Goal: Information Seeking & Learning: Learn about a topic

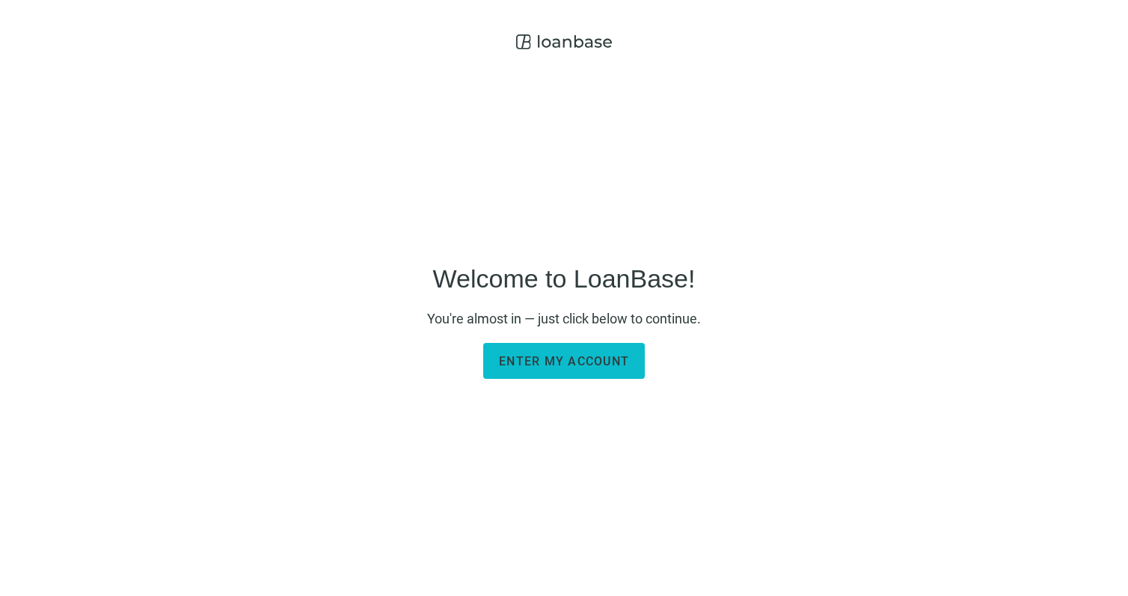
click at [546, 377] on button "Enter my account" at bounding box center [564, 361] width 162 height 36
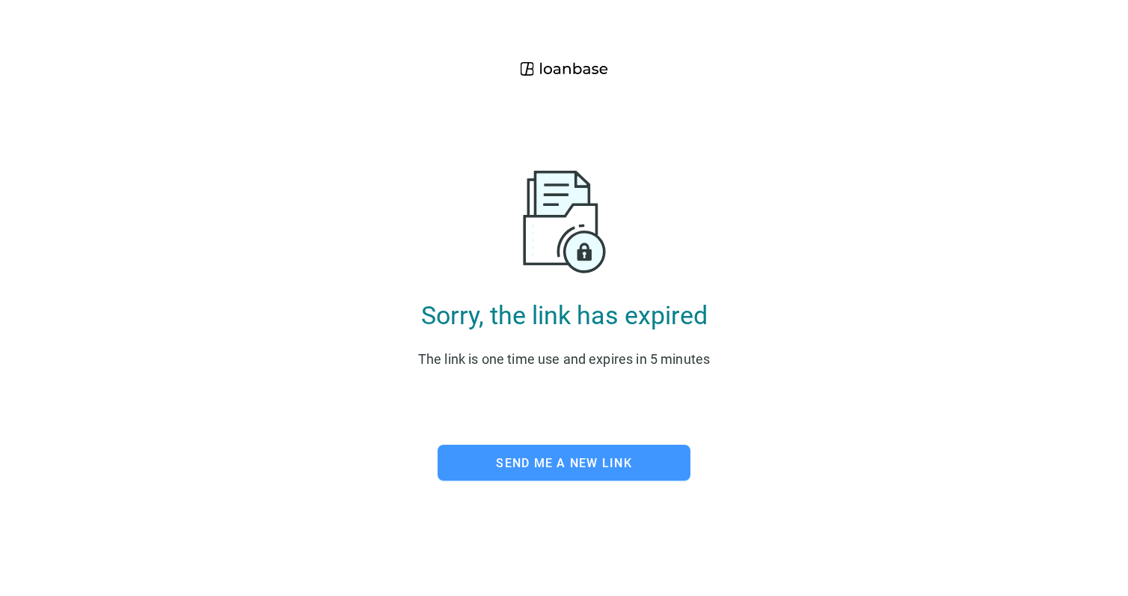
click at [549, 463] on span "Send me a new link" at bounding box center [564, 463] width 136 height 14
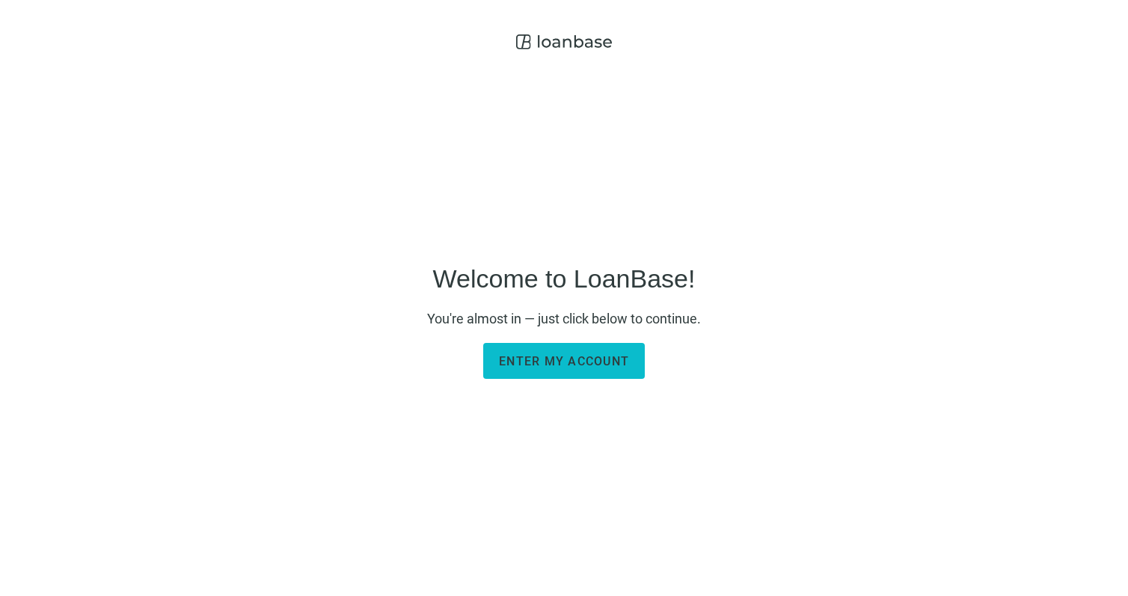
click at [543, 364] on span "Enter my account" at bounding box center [564, 361] width 130 height 14
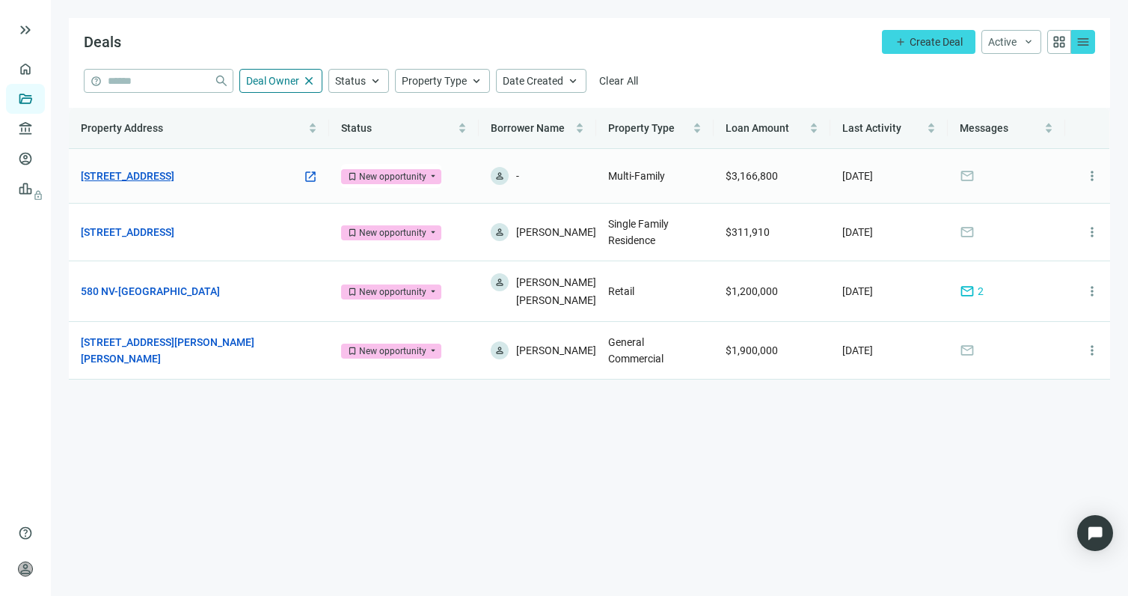
click at [174, 170] on link "[STREET_ADDRESS]" at bounding box center [128, 176] width 94 height 16
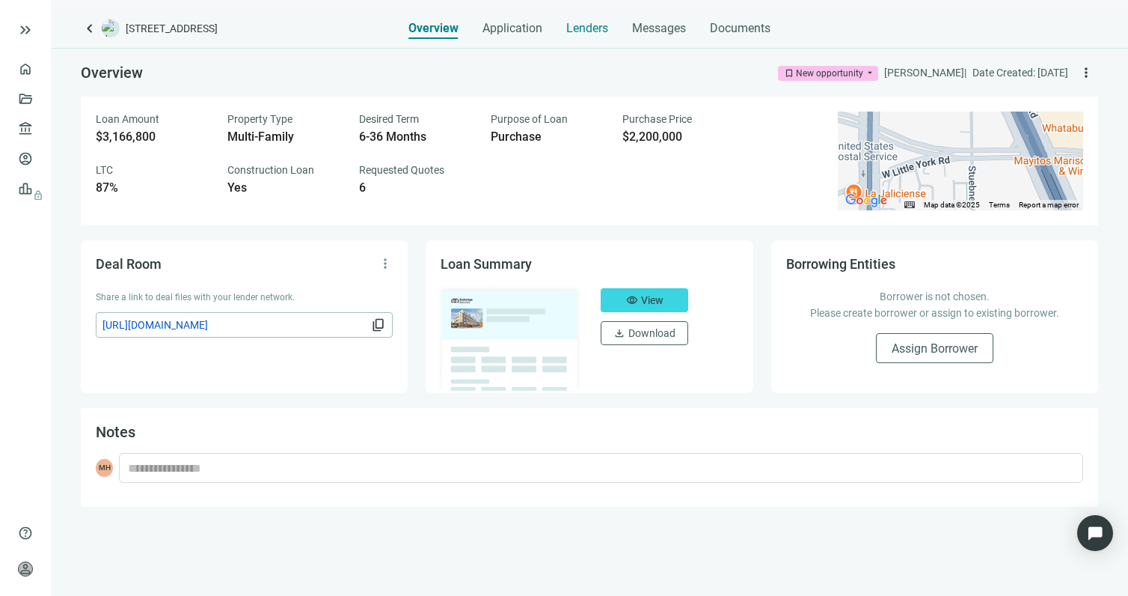
click at [599, 27] on span "Lenders" at bounding box center [587, 28] width 42 height 15
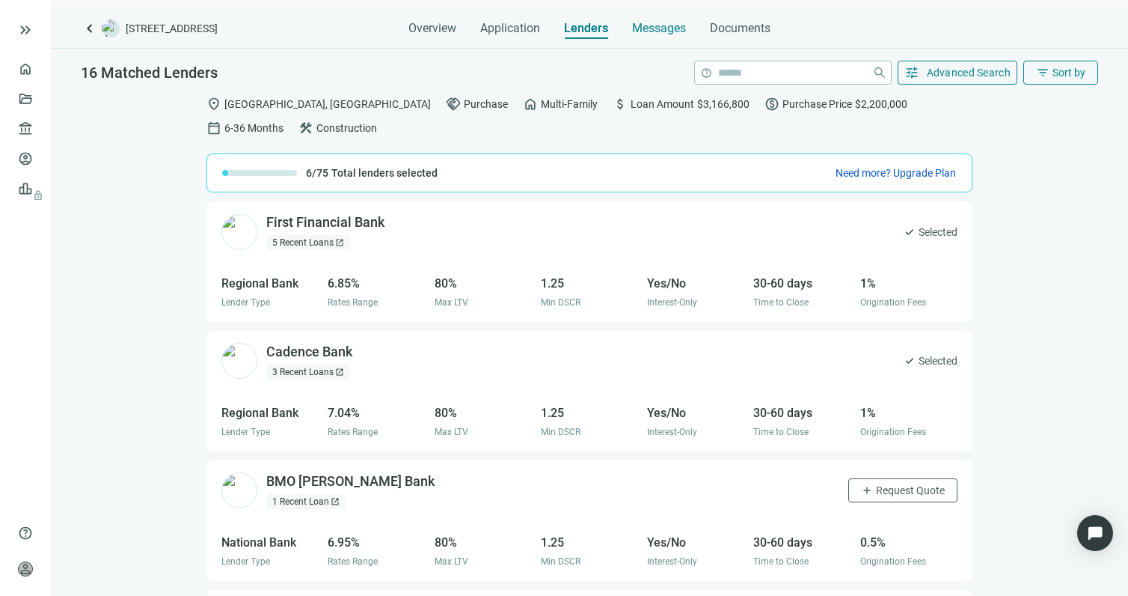
click at [651, 26] on span "Messages" at bounding box center [659, 28] width 54 height 14
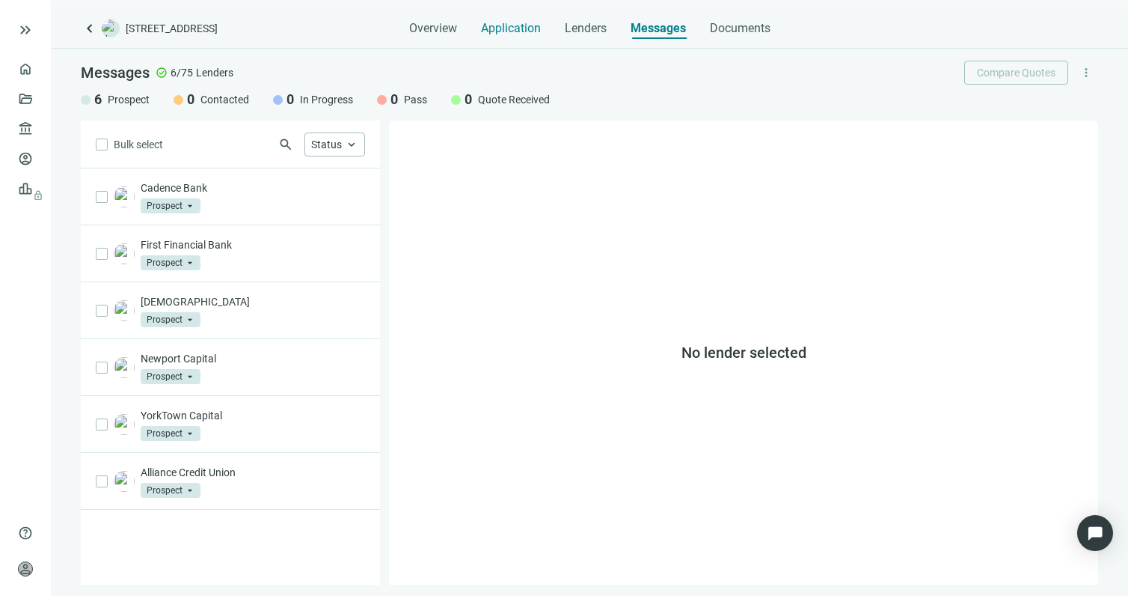
click at [511, 32] on span "Application" at bounding box center [511, 28] width 60 height 15
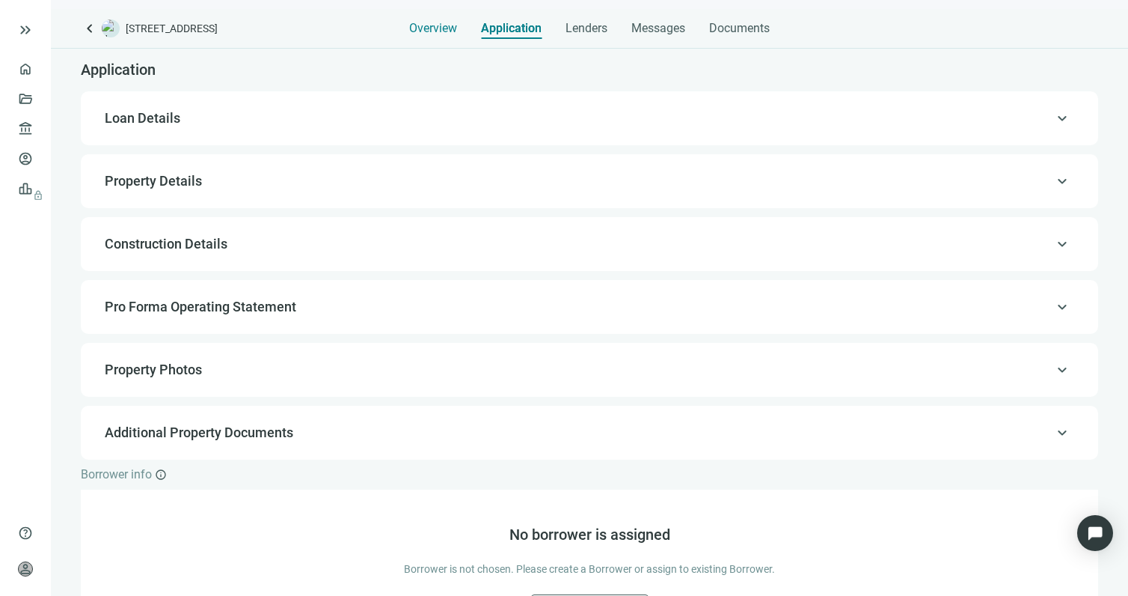
click at [428, 28] on span "Overview" at bounding box center [433, 28] width 48 height 15
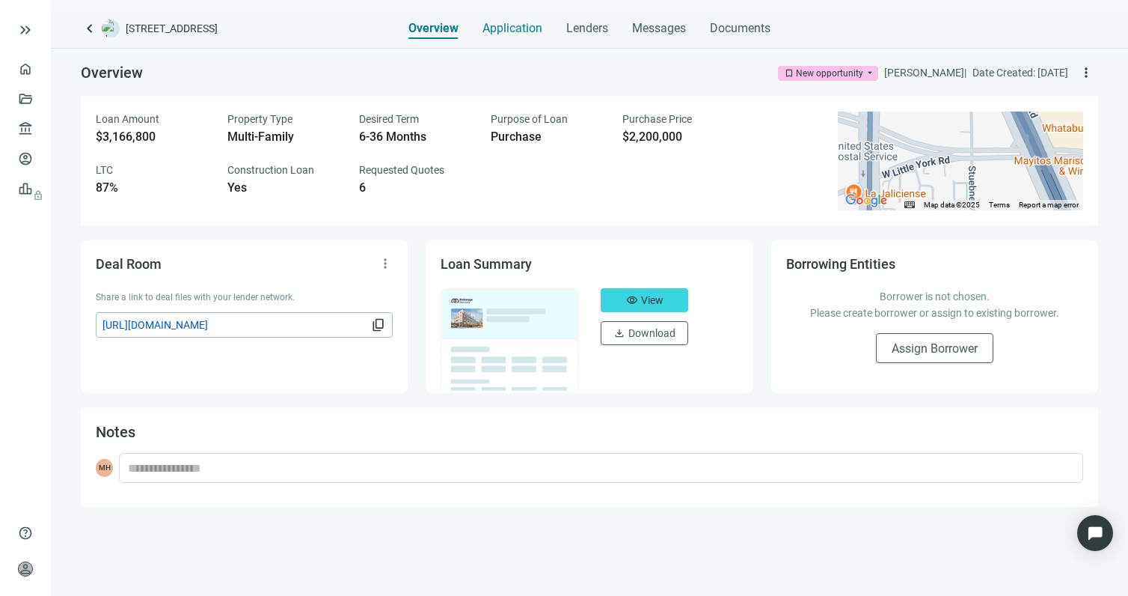
click at [522, 31] on span "Application" at bounding box center [513, 28] width 60 height 15
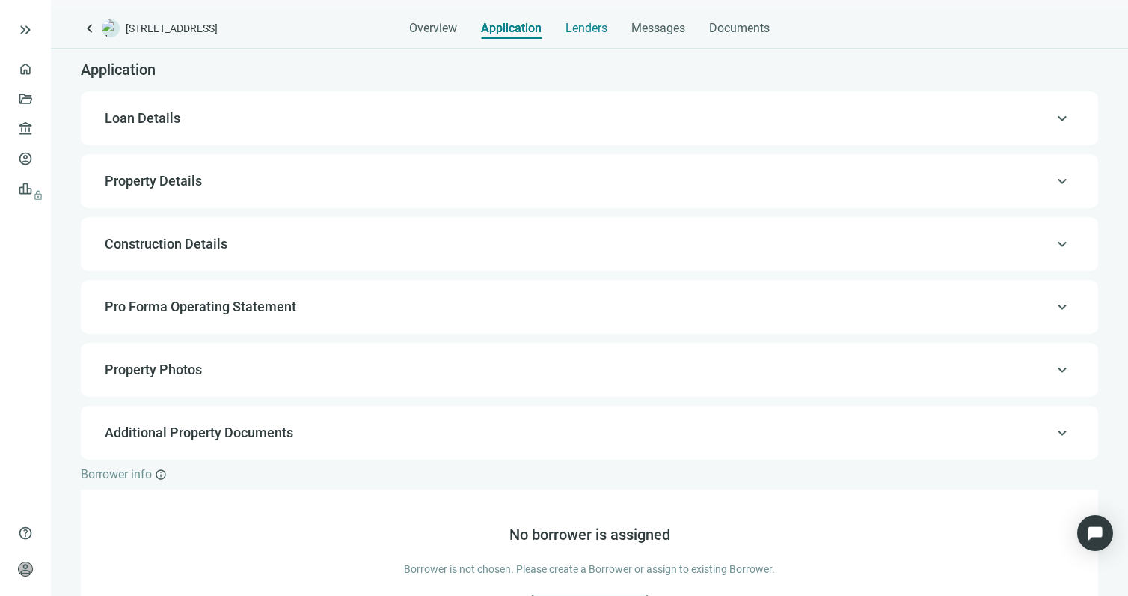
click at [593, 28] on span "Lenders" at bounding box center [587, 28] width 42 height 15
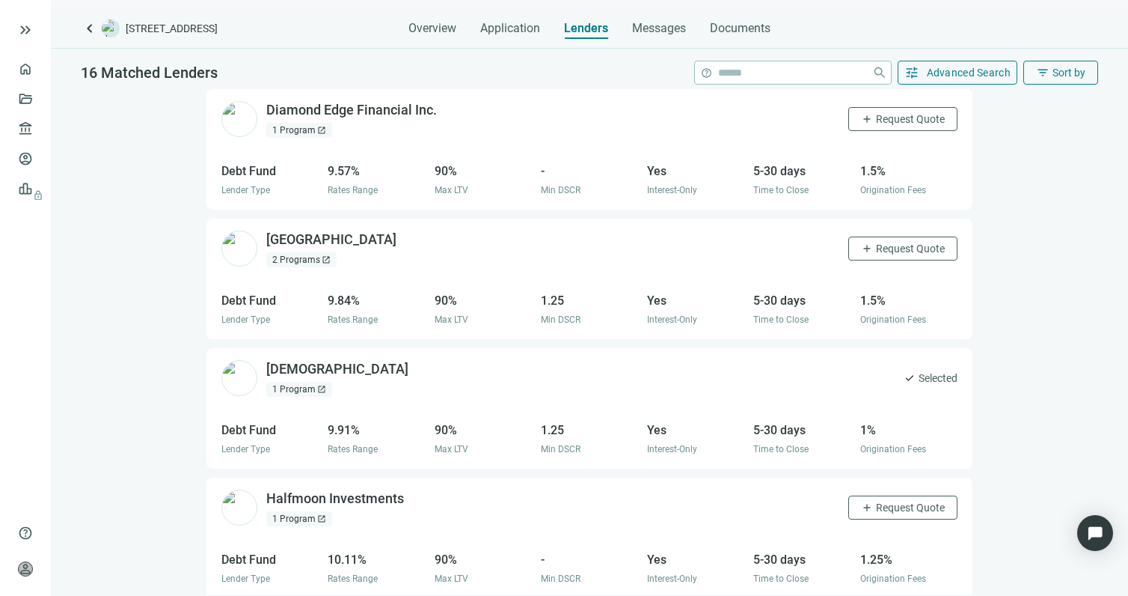
scroll to position [769, 0]
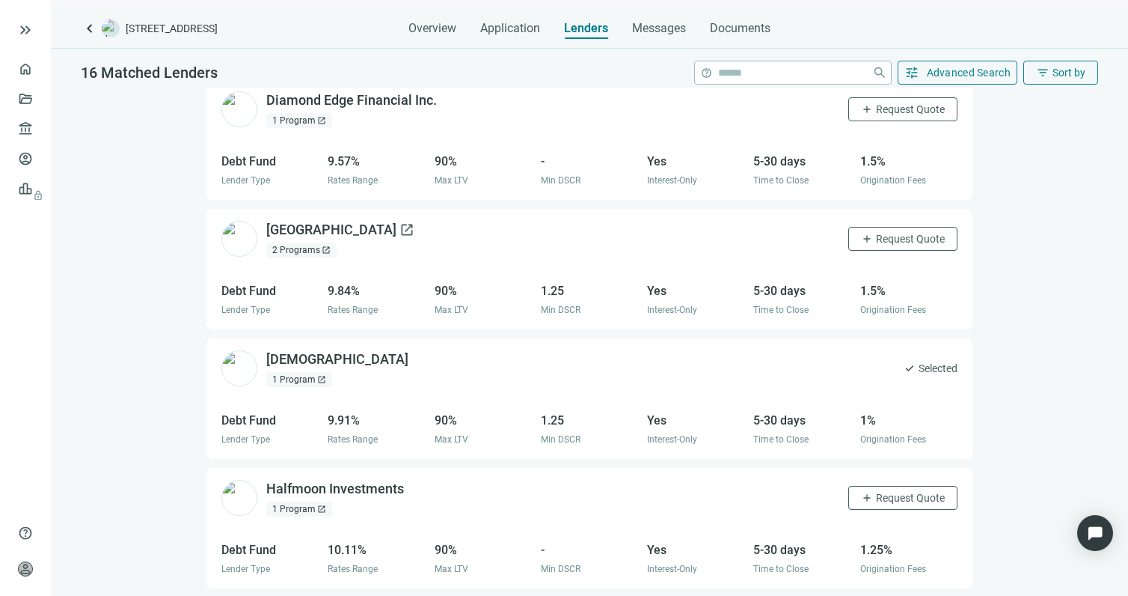
click at [349, 221] on div "West Bay Capital open_in_new" at bounding box center [340, 230] width 148 height 19
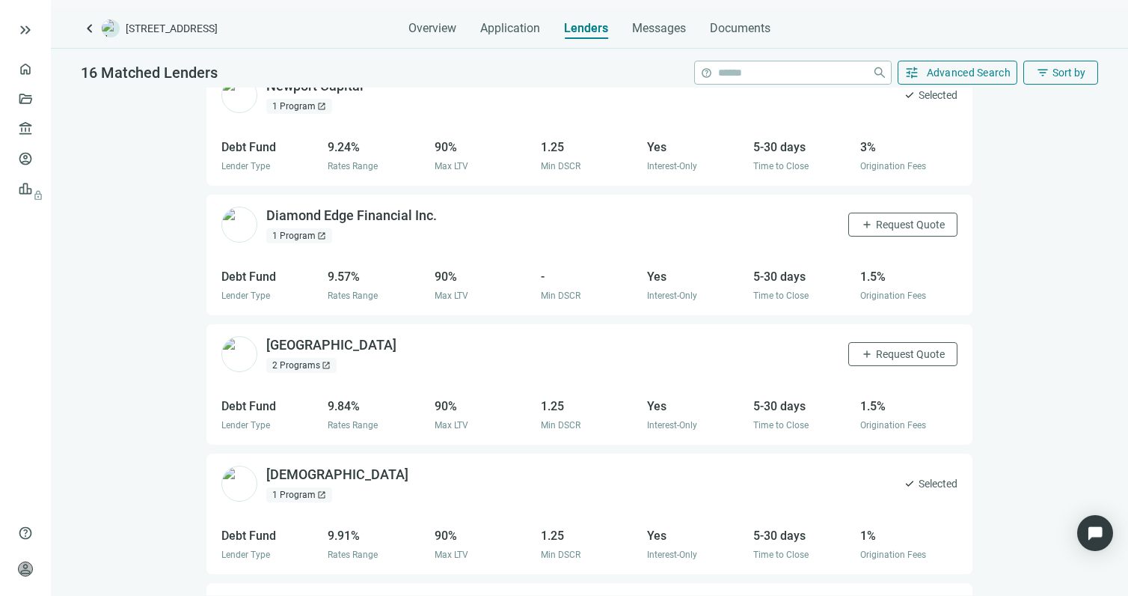
scroll to position [655, 0]
click at [295, 335] on div "West Bay Capital open_in_new" at bounding box center [340, 344] width 148 height 19
click at [37, 68] on link "Overview" at bounding box center [59, 69] width 44 height 12
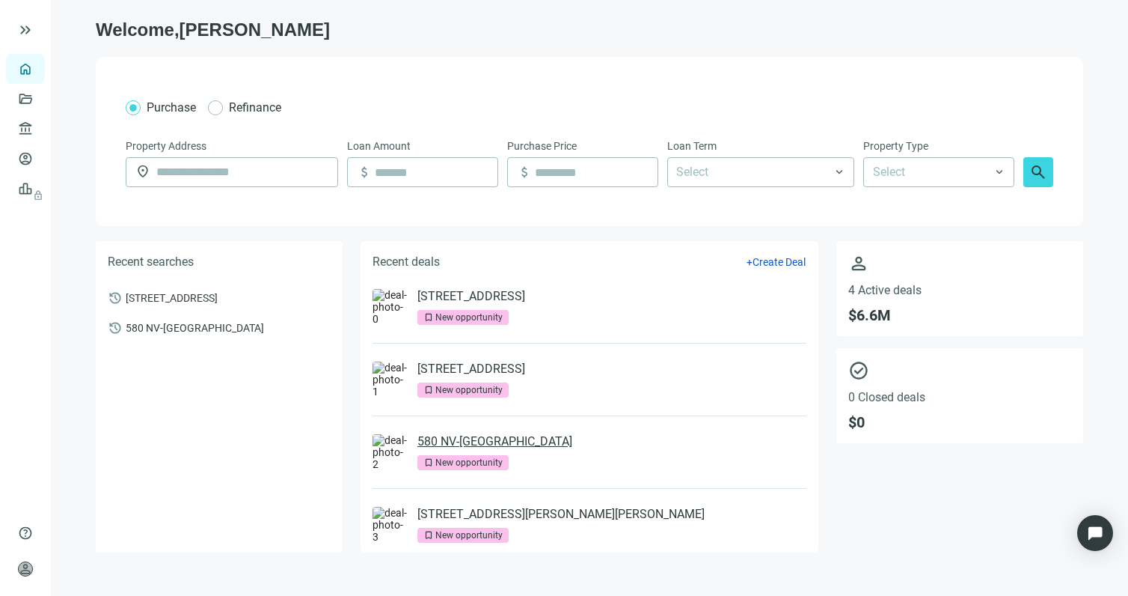
click at [504, 445] on link "580 NV-[GEOGRAPHIC_DATA]" at bounding box center [495, 441] width 155 height 15
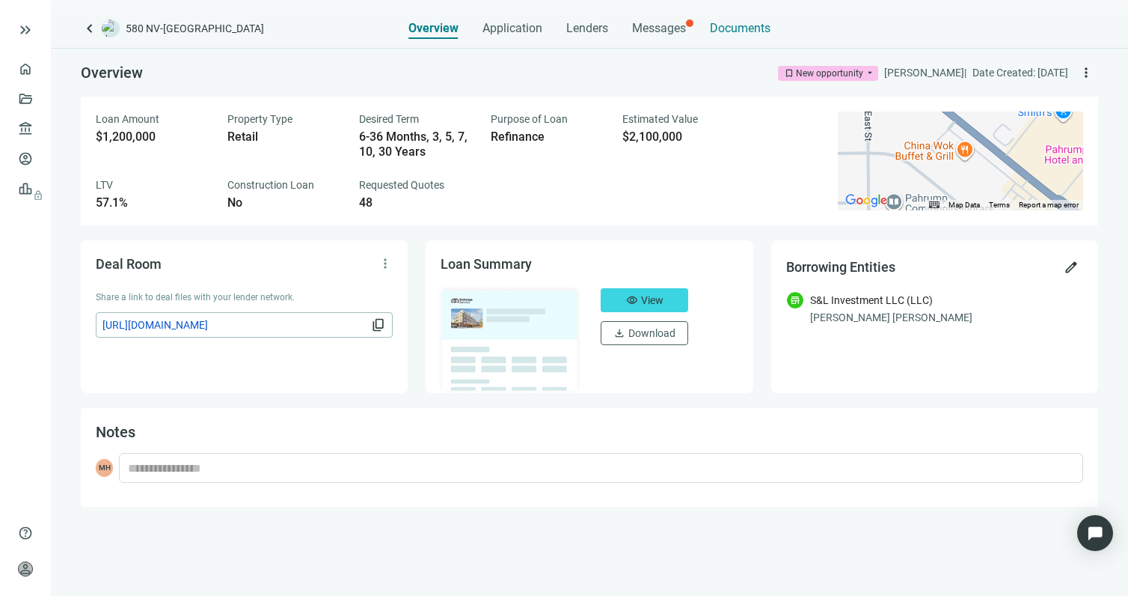
click at [750, 24] on span "Documents" at bounding box center [740, 28] width 61 height 15
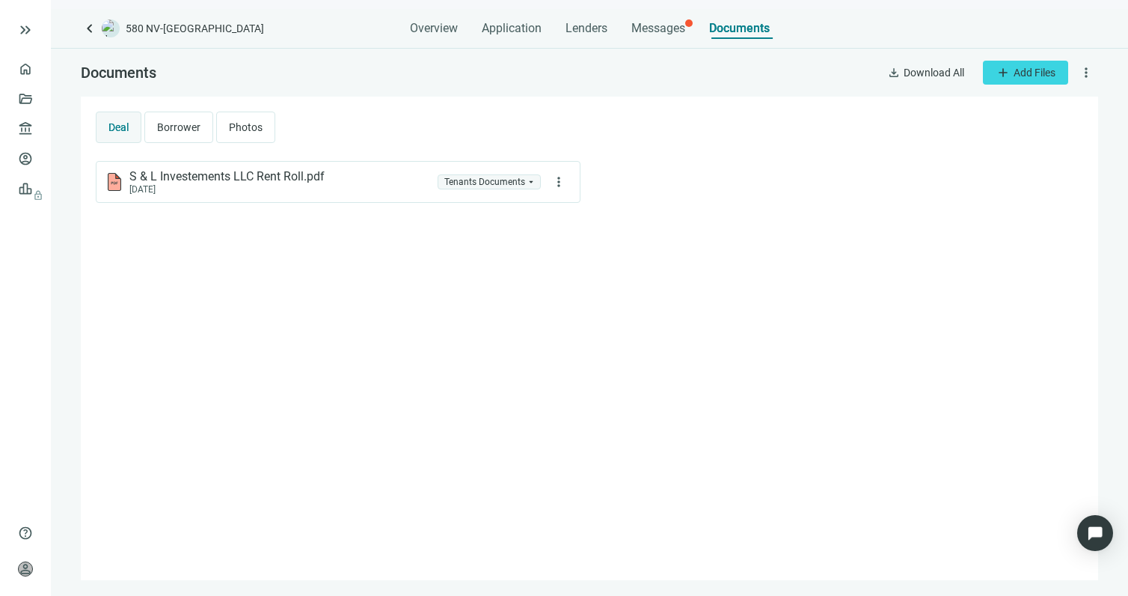
click at [189, 128] on span "Borrower" at bounding box center [178, 127] width 43 height 12
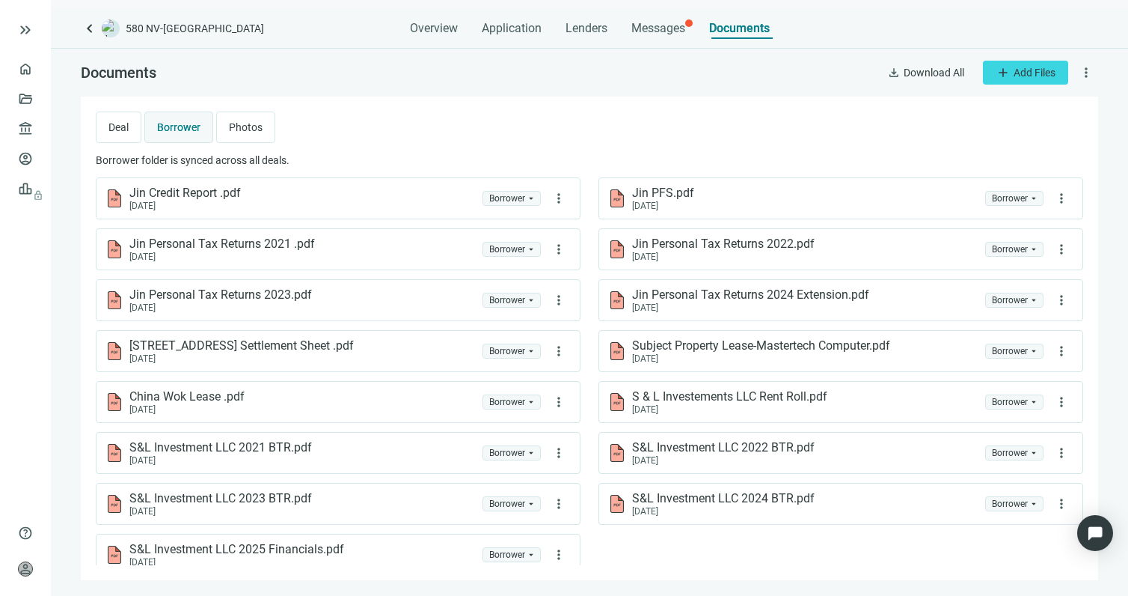
click at [242, 126] on span "Photos" at bounding box center [246, 127] width 34 height 12
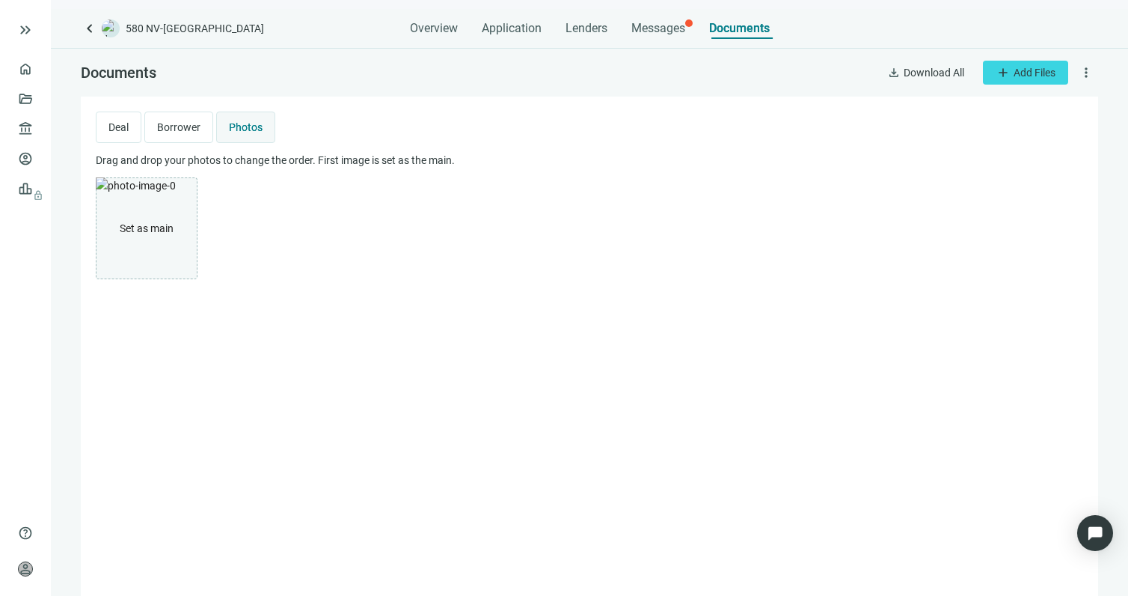
click at [117, 125] on span "Deal" at bounding box center [118, 127] width 20 height 12
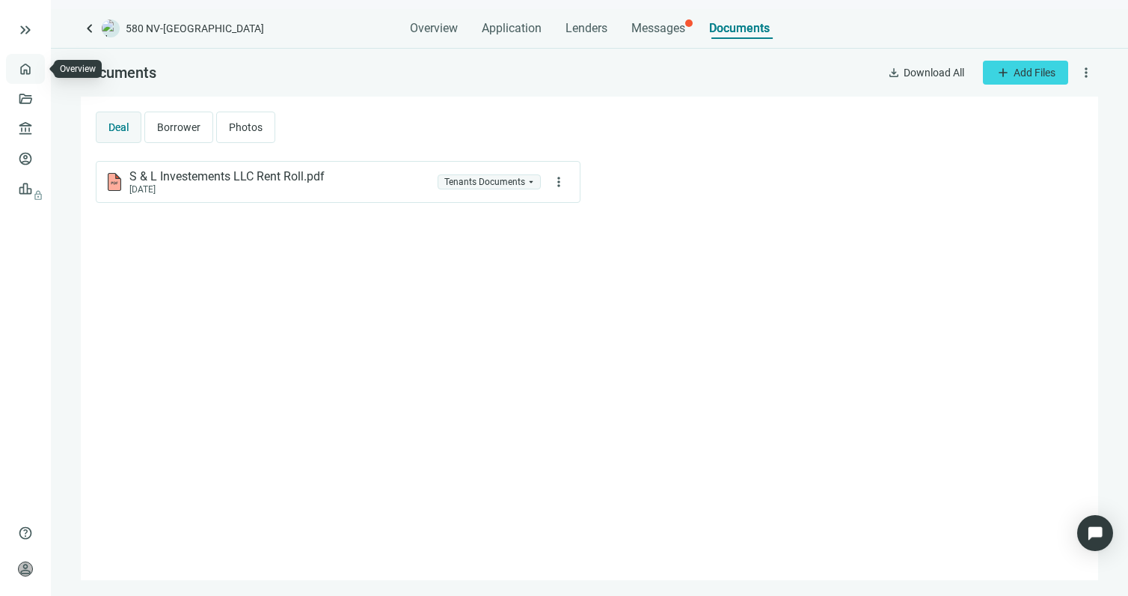
click at [37, 70] on link "Overview" at bounding box center [59, 69] width 44 height 12
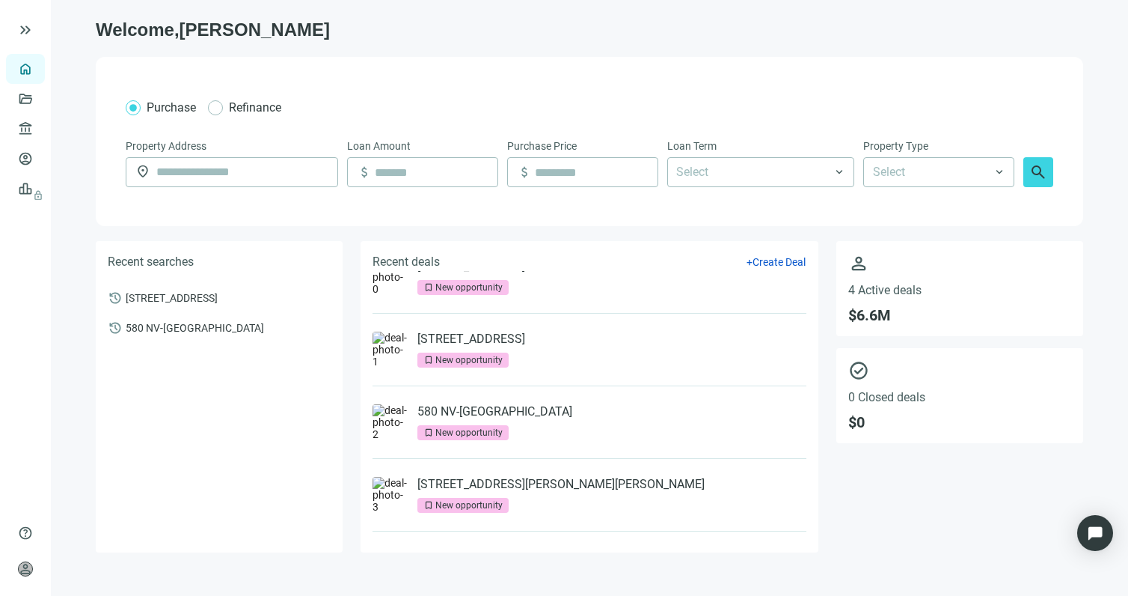
scroll to position [30, 0]
click at [275, 171] on input "text" at bounding box center [242, 172] width 172 height 28
click at [26, 29] on span "keyboard_double_arrow_right" at bounding box center [25, 30] width 18 height 18
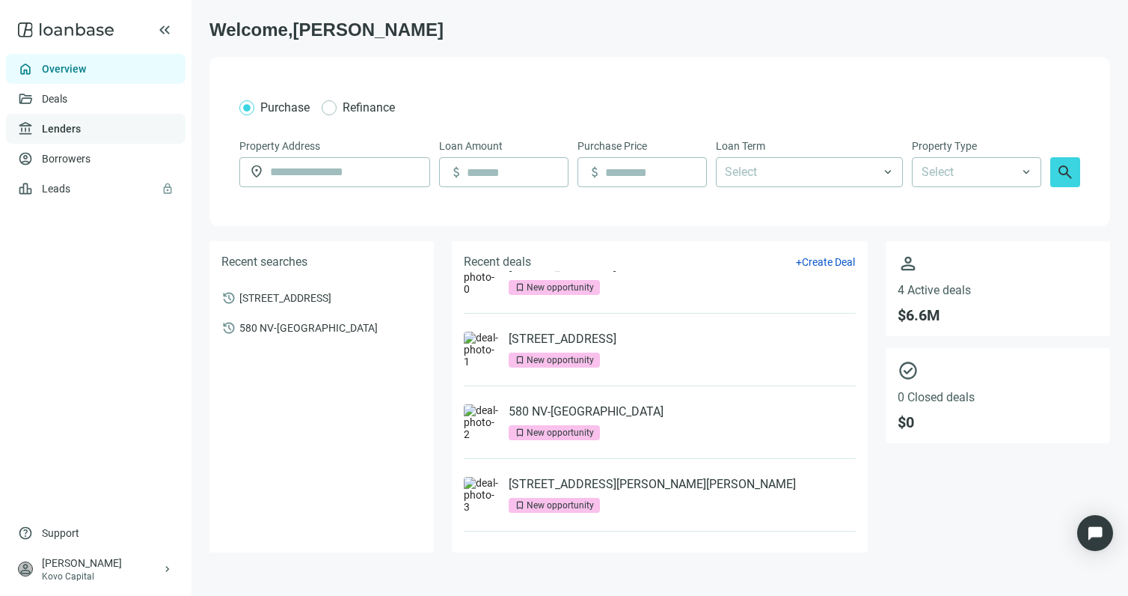
click at [58, 132] on link "Lenders" at bounding box center [61, 129] width 39 height 12
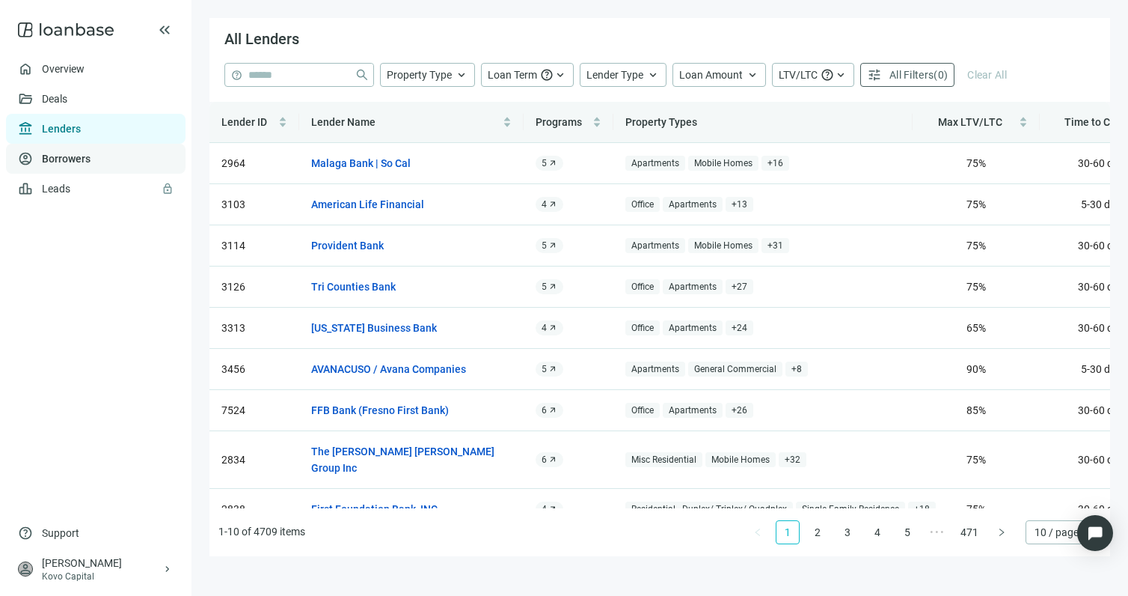
click at [60, 161] on link "Borrowers" at bounding box center [66, 159] width 49 height 12
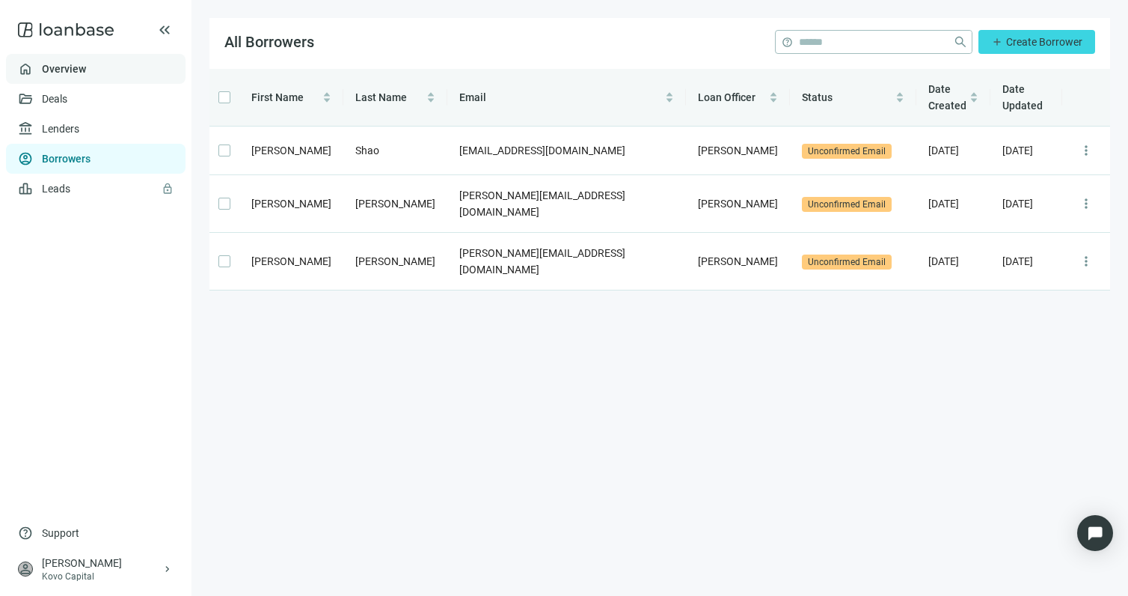
click at [63, 69] on link "Overview" at bounding box center [64, 69] width 44 height 12
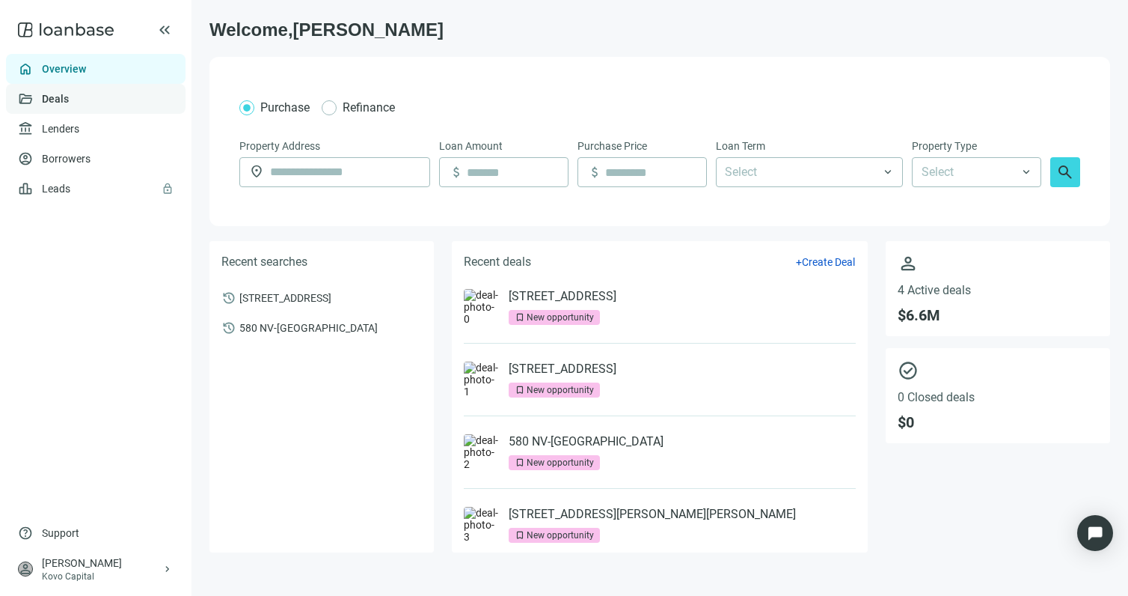
click at [59, 94] on link "Deals" at bounding box center [55, 99] width 27 height 12
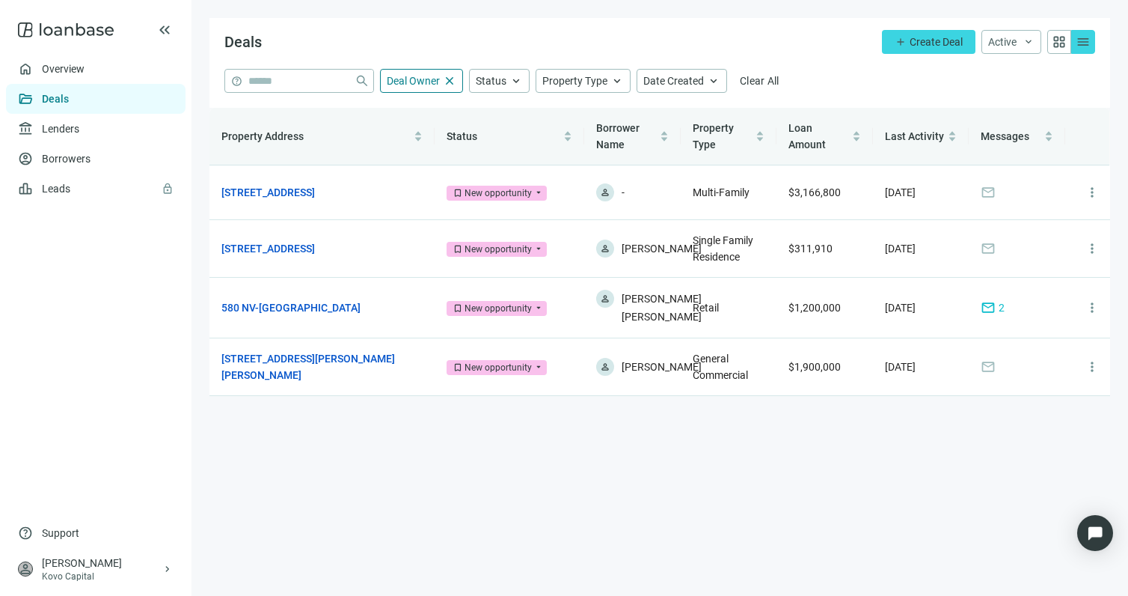
click at [91, 31] on use at bounding box center [66, 29] width 96 height 15
click at [1088, 43] on span "menu" at bounding box center [1083, 41] width 15 height 15
click at [54, 72] on link "Overview" at bounding box center [64, 69] width 44 height 12
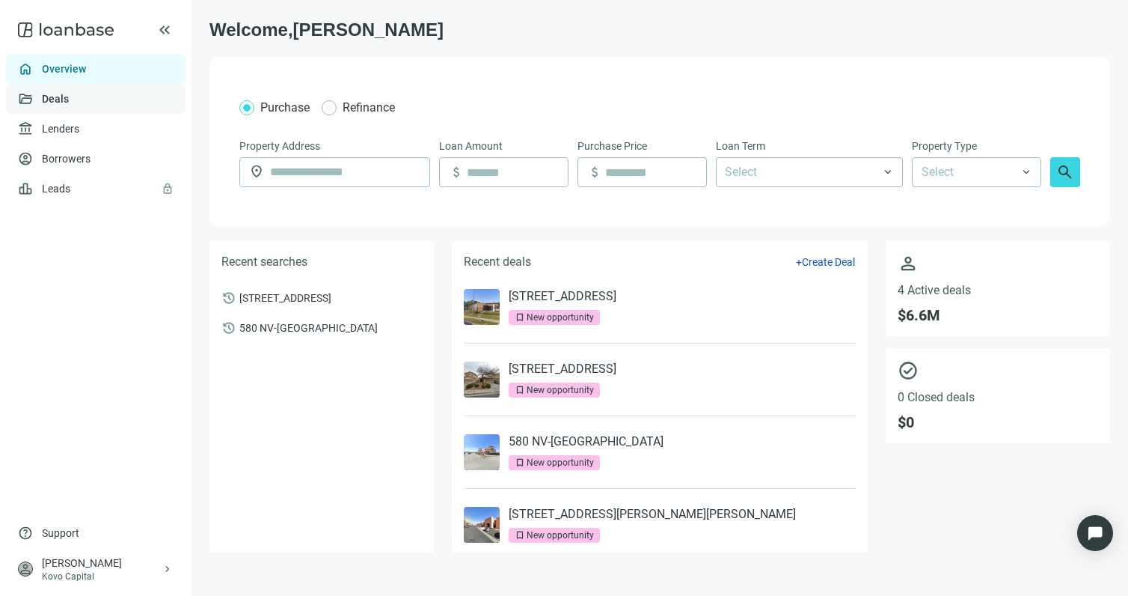
click at [60, 104] on link "Deals" at bounding box center [55, 99] width 27 height 12
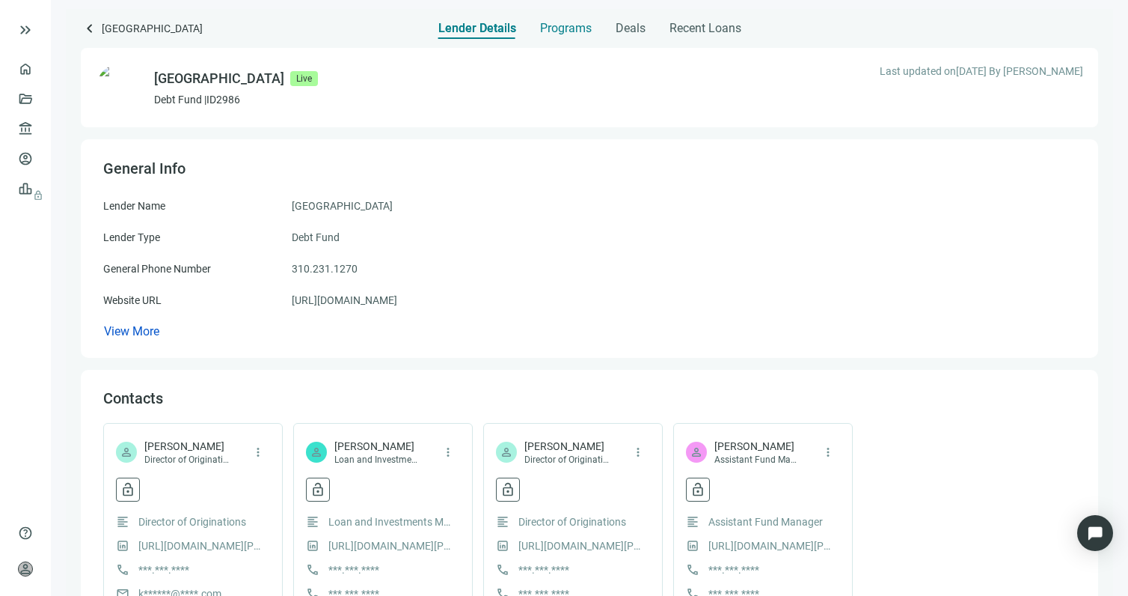
click at [564, 31] on span "Programs" at bounding box center [566, 28] width 52 height 15
click at [98, 27] on span "keyboard_arrow_left" at bounding box center [90, 28] width 18 height 18
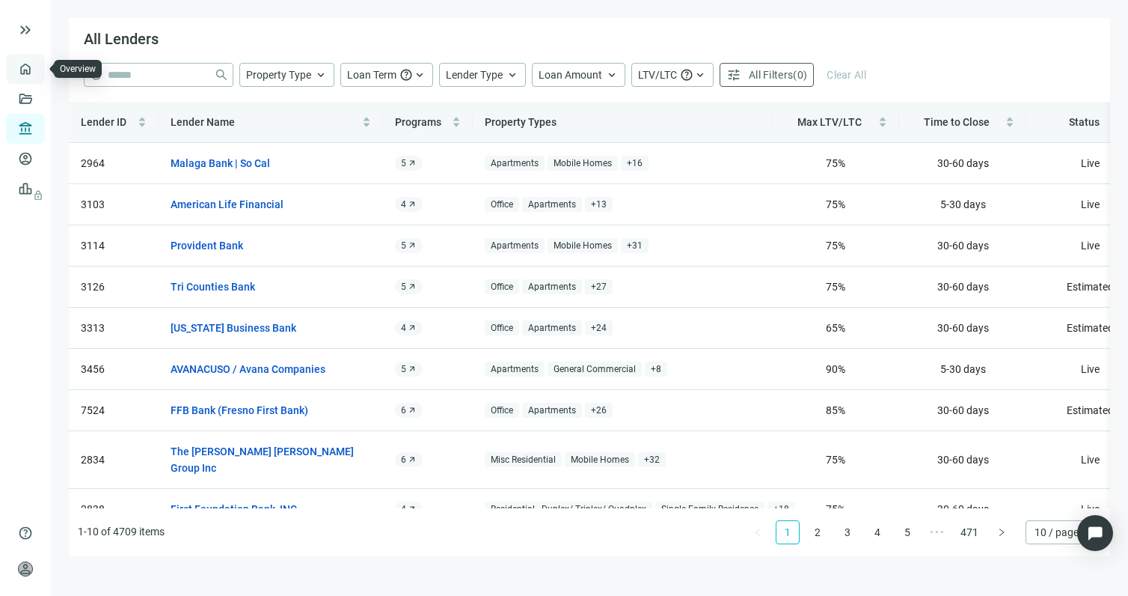
click at [37, 67] on link "Overview" at bounding box center [59, 69] width 44 height 12
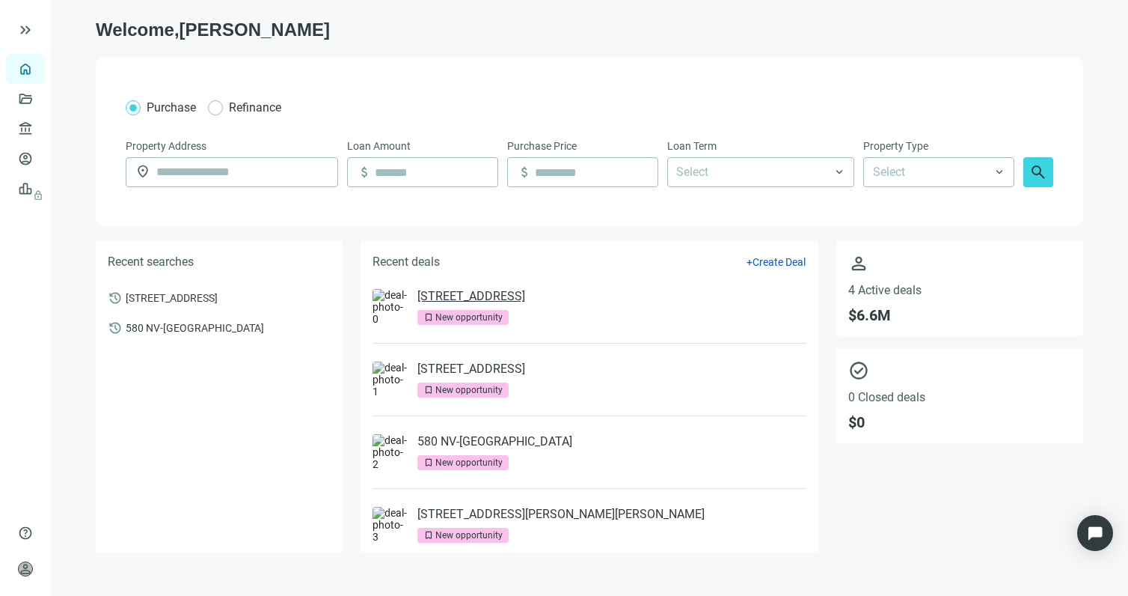
click at [470, 299] on link "609 W Little York Rd, Houston, TX 77091" at bounding box center [472, 296] width 108 height 15
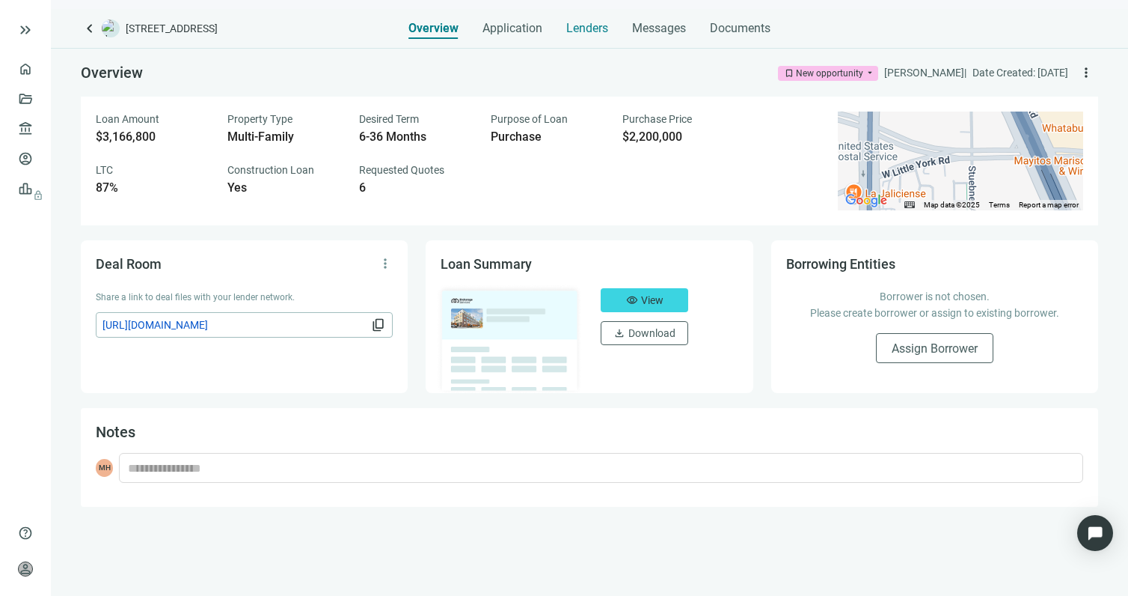
click at [583, 25] on span "Lenders" at bounding box center [587, 28] width 42 height 15
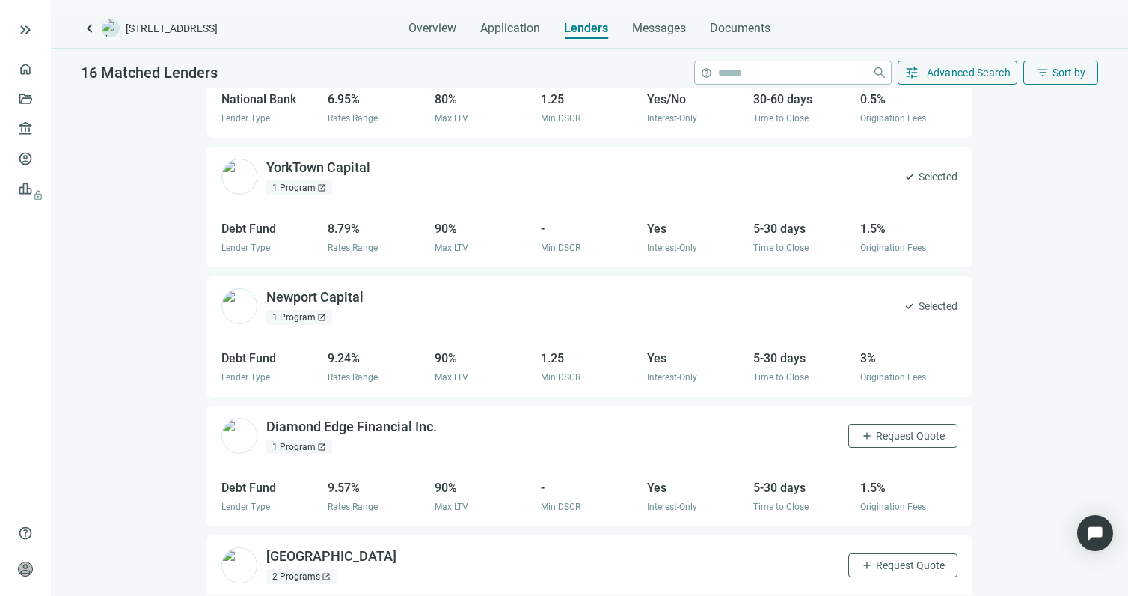
scroll to position [462, 0]
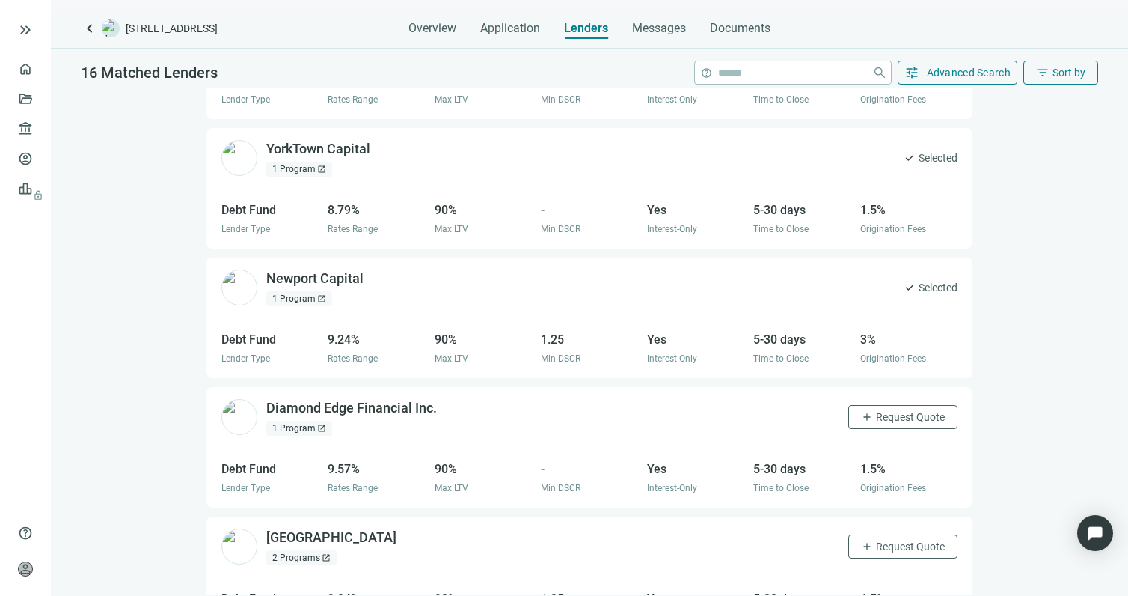
click at [305, 162] on div "1 Program open_in_new" at bounding box center [299, 169] width 66 height 15
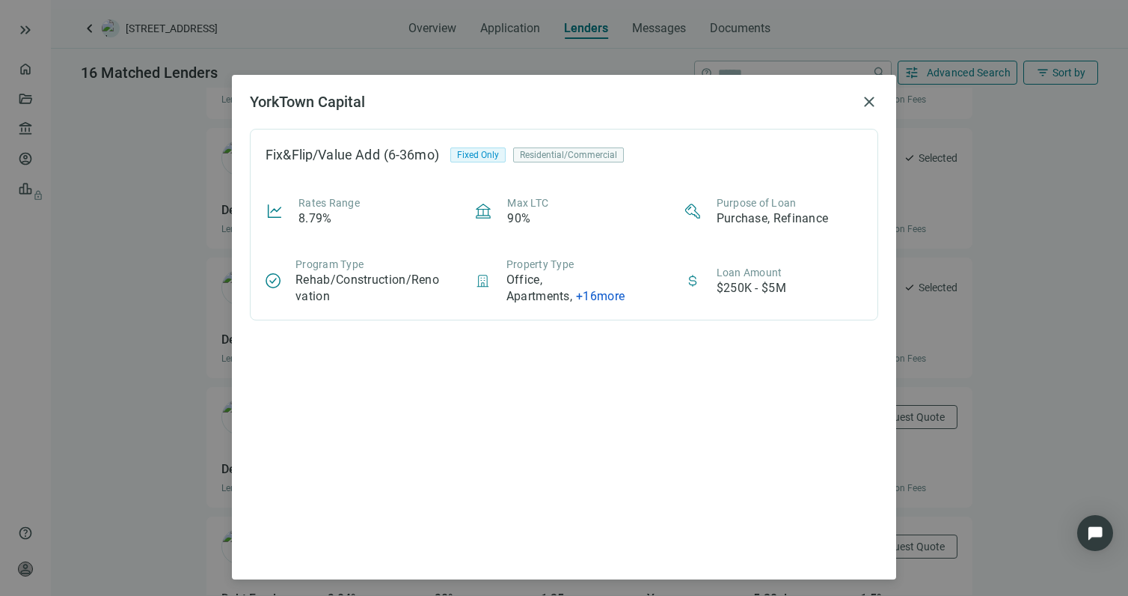
click at [608, 297] on span "+ 16 more" at bounding box center [600, 296] width 49 height 14
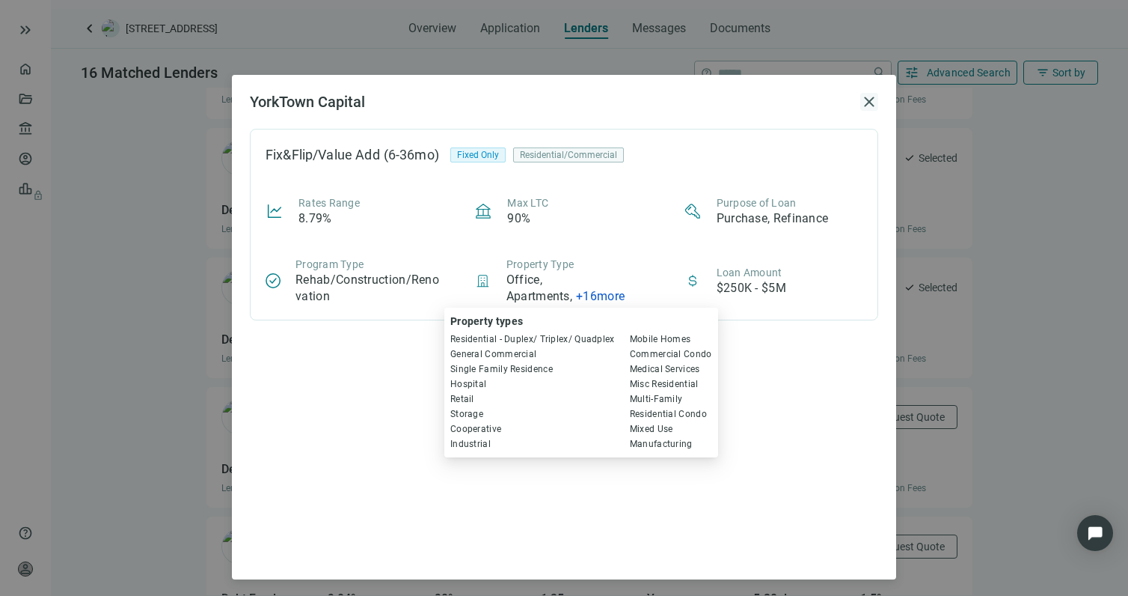
click at [863, 98] on span "close" at bounding box center [869, 102] width 18 height 18
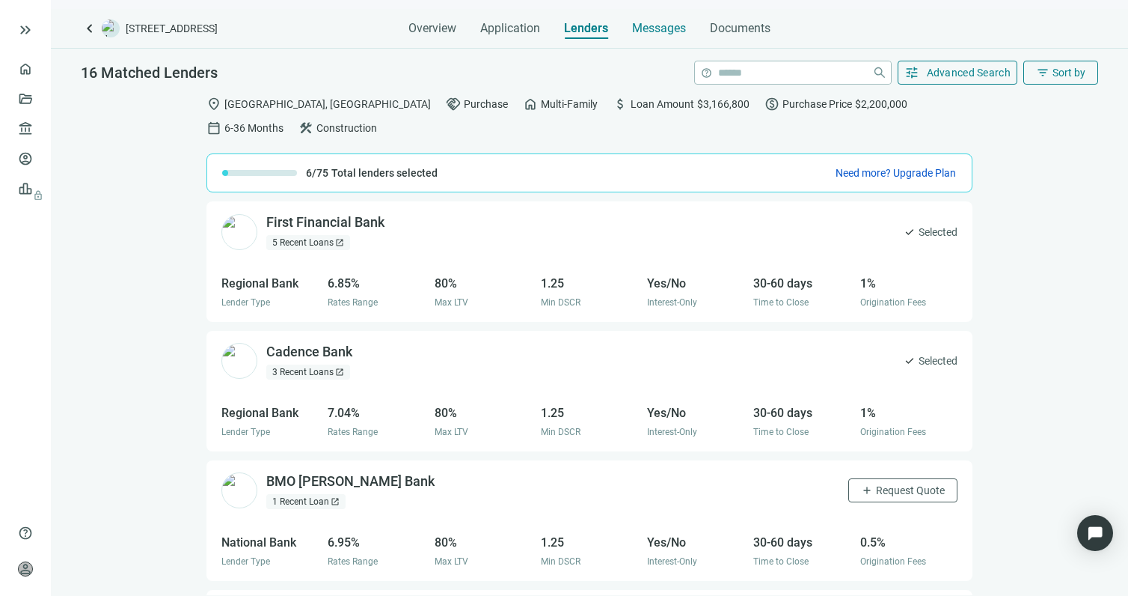
scroll to position [0, 0]
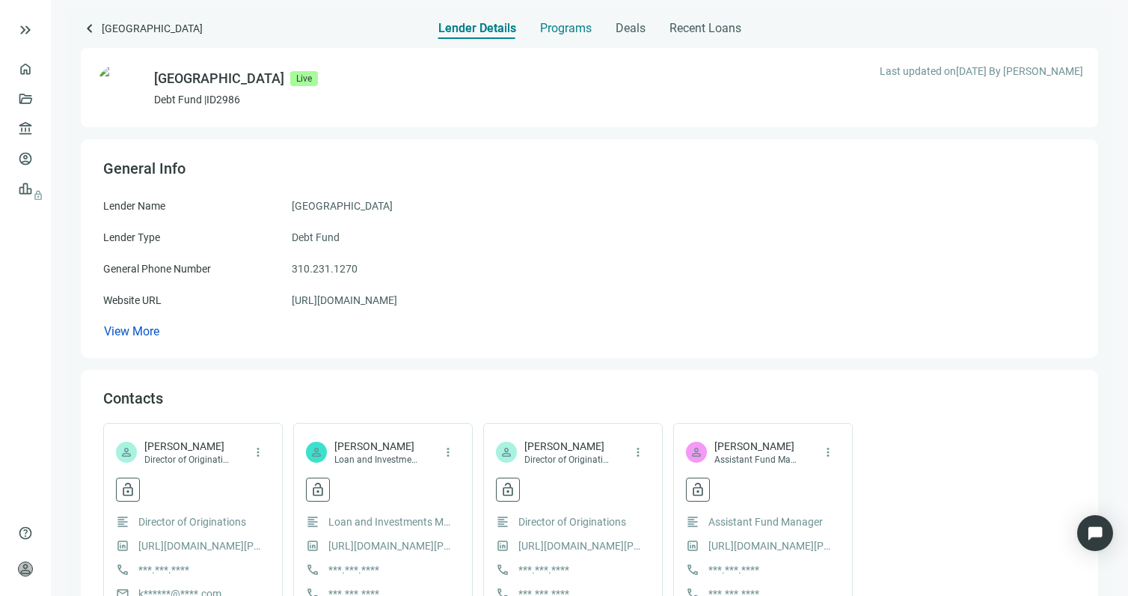
click at [566, 30] on span "Programs" at bounding box center [566, 28] width 52 height 15
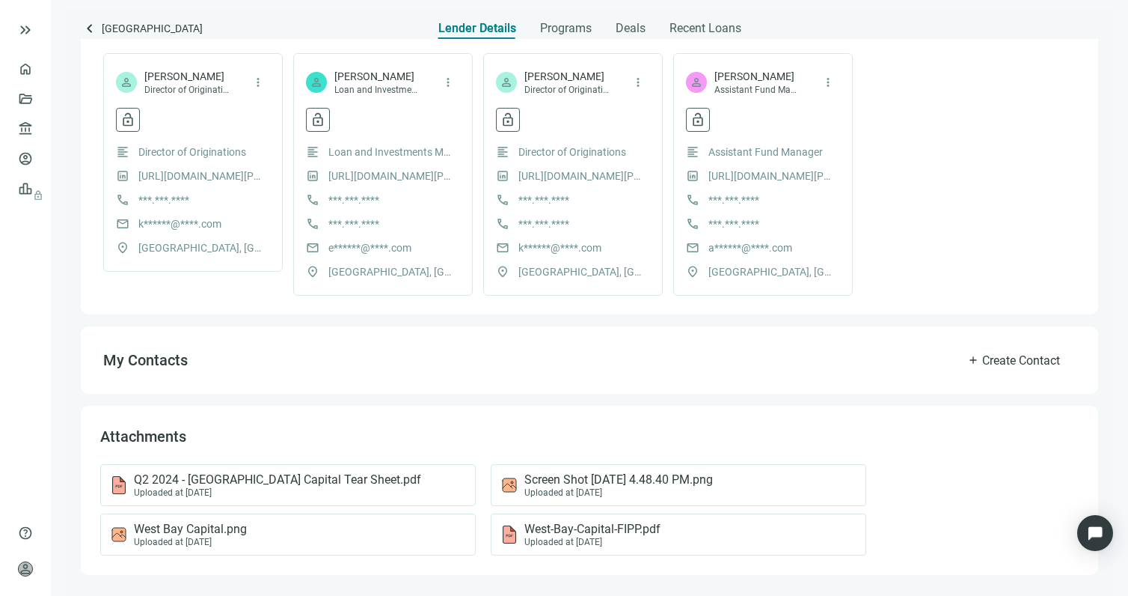
scroll to position [369, 0]
click at [269, 489] on div "Uploaded at 07.17.2024" at bounding box center [277, 493] width 287 height 10
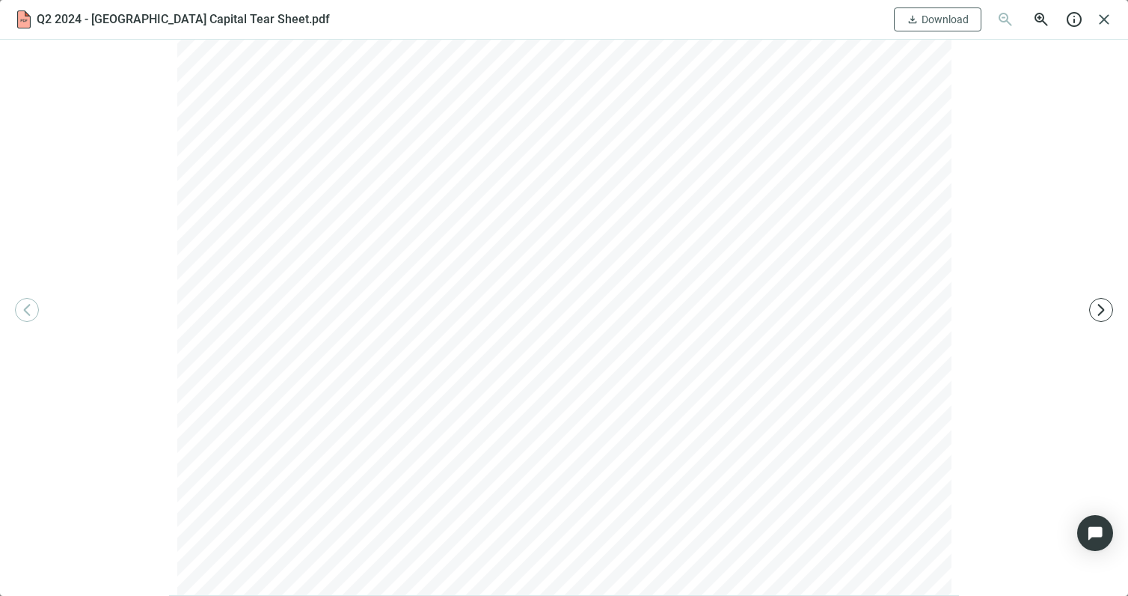
scroll to position [456, 0]
